Goal: Navigation & Orientation: Find specific page/section

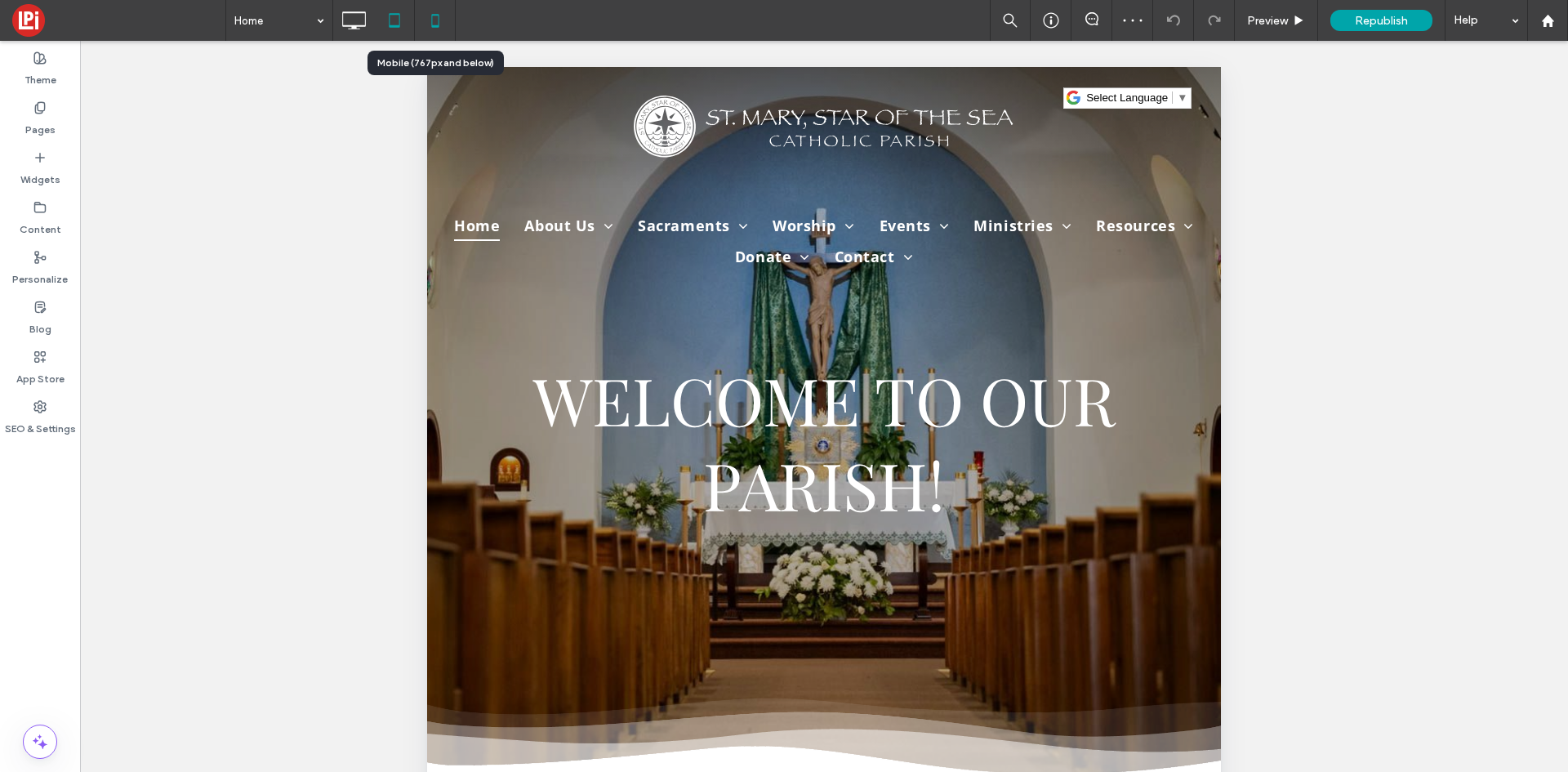
click at [433, 18] on icon at bounding box center [435, 20] width 33 height 33
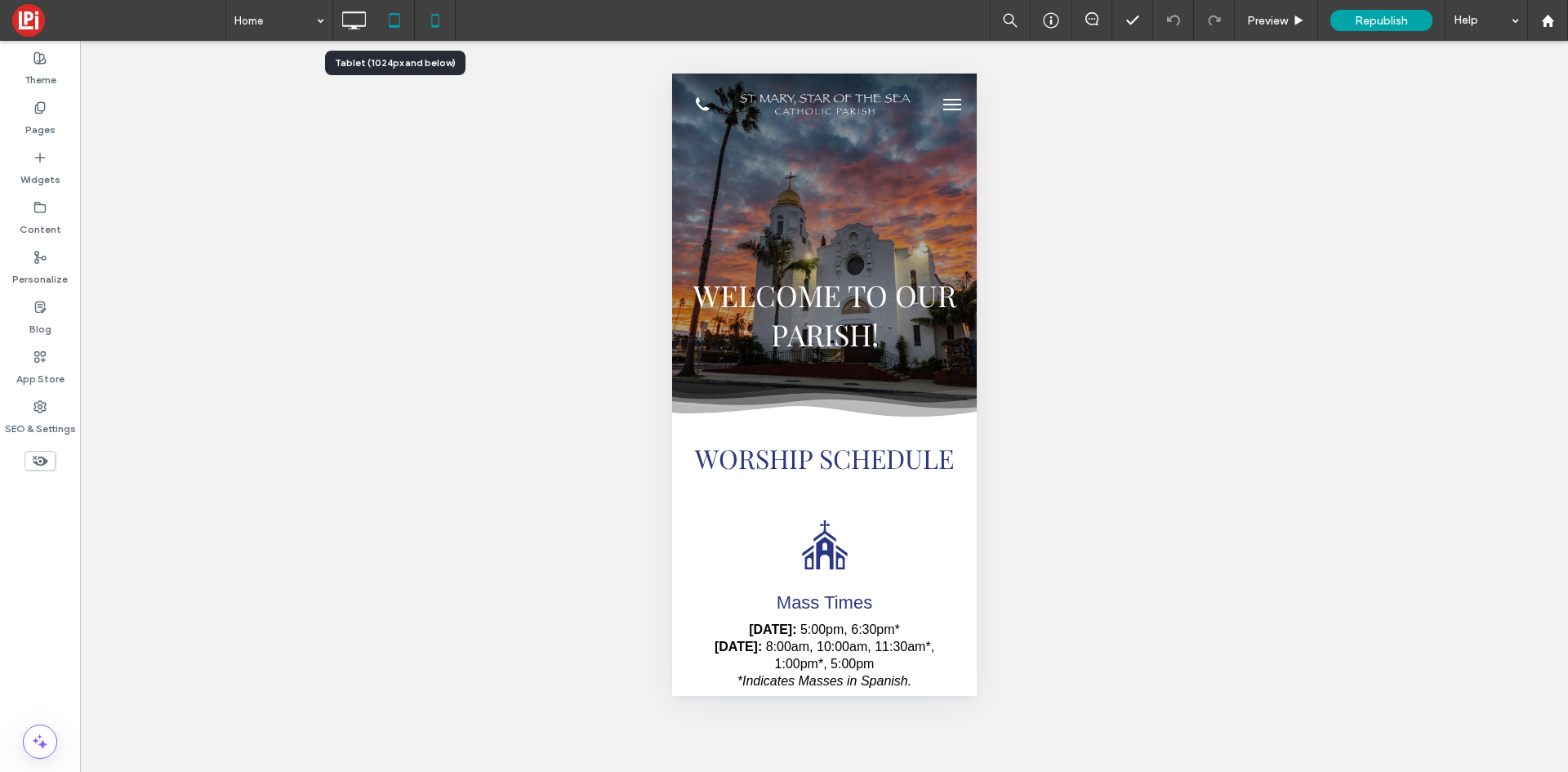
click at [388, 17] on icon at bounding box center [394, 20] width 33 height 33
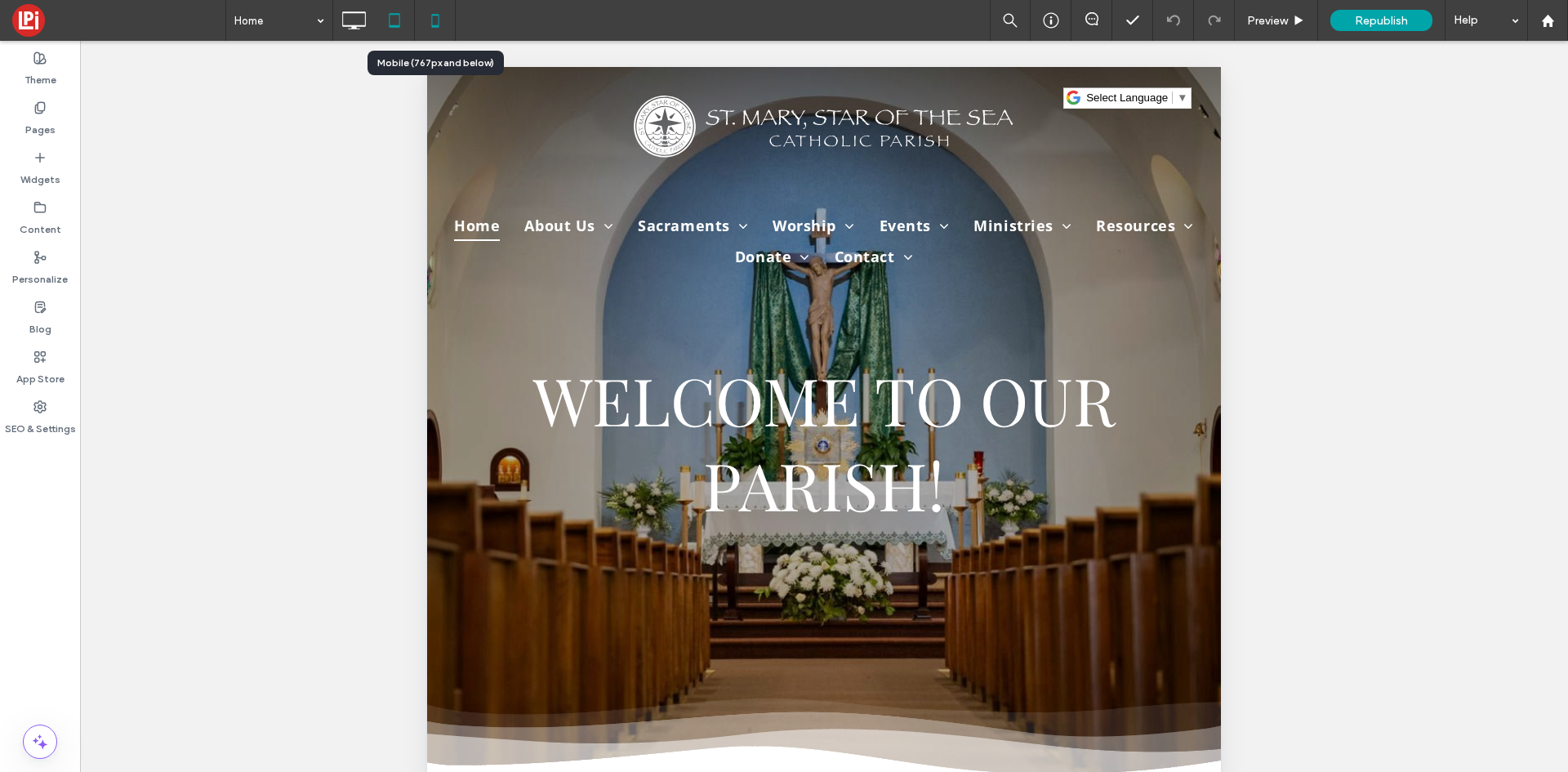
click at [437, 19] on icon at bounding box center [435, 20] width 33 height 33
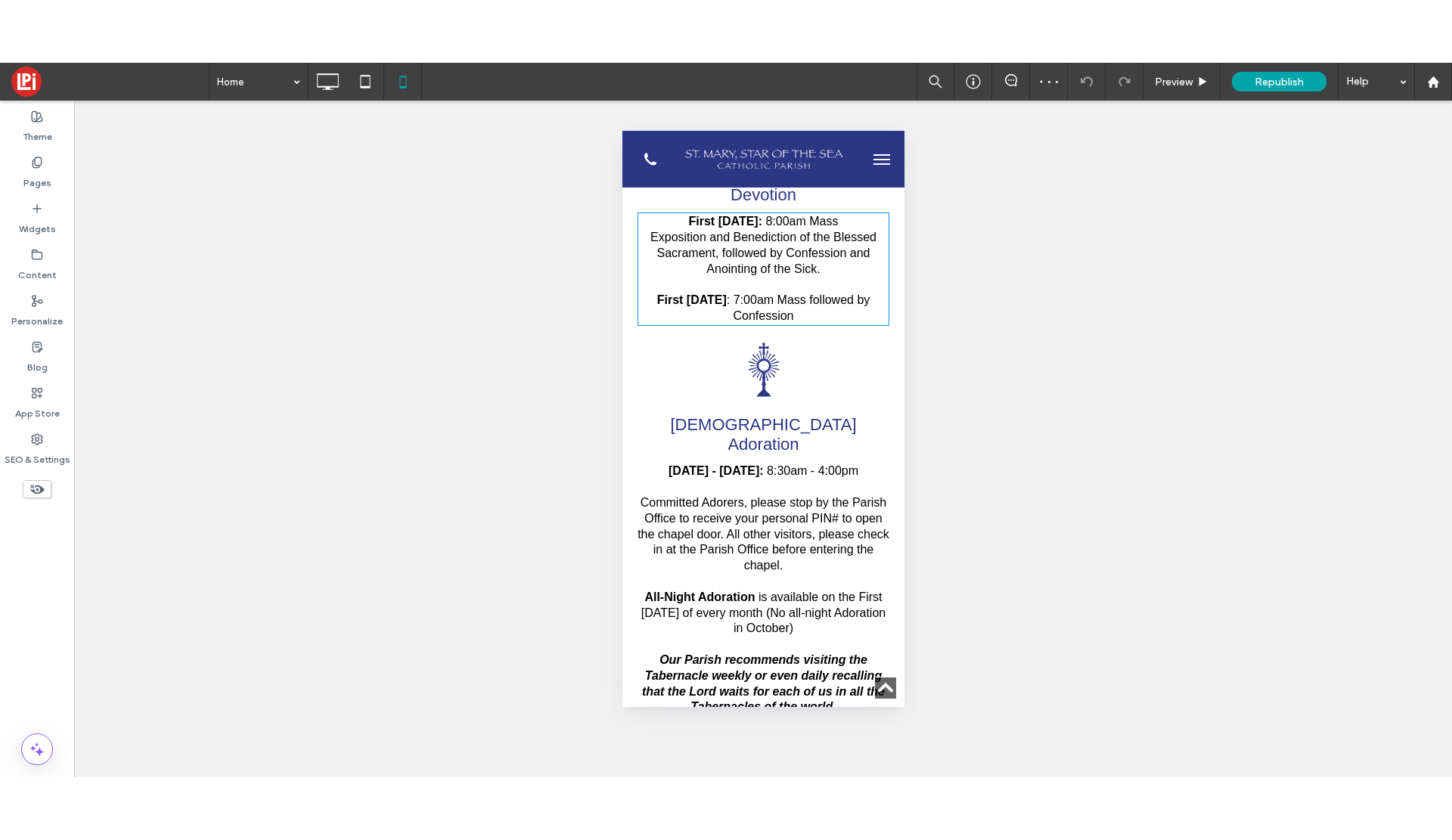
scroll to position [681, 0]
